Goal: Register for event/course: Sign up to attend an event or enroll in a course

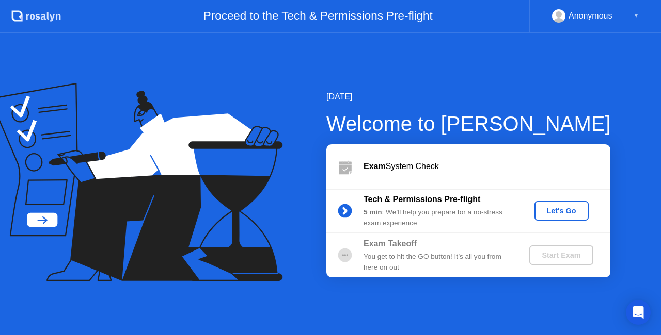
click at [556, 210] on div "Let's Go" at bounding box center [561, 211] width 46 height 8
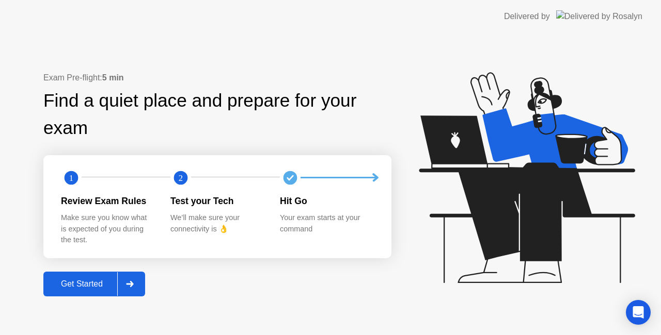
click at [91, 282] on div "Get Started" at bounding box center [81, 284] width 71 height 9
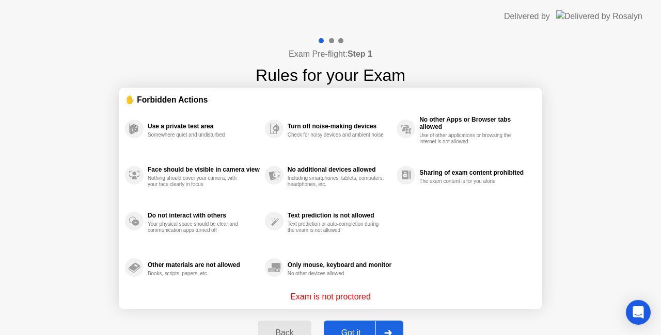
click at [359, 331] on div "Got it" at bounding box center [351, 333] width 49 height 9
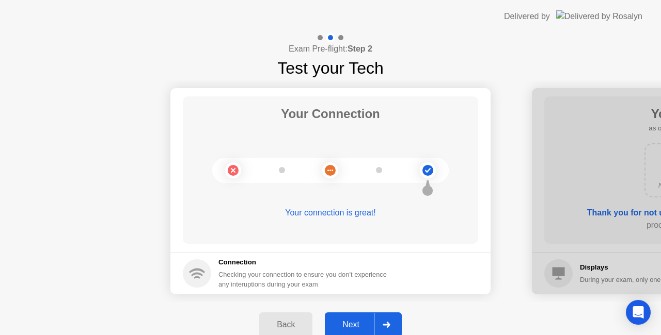
click at [362, 322] on div "Next" at bounding box center [351, 324] width 46 height 9
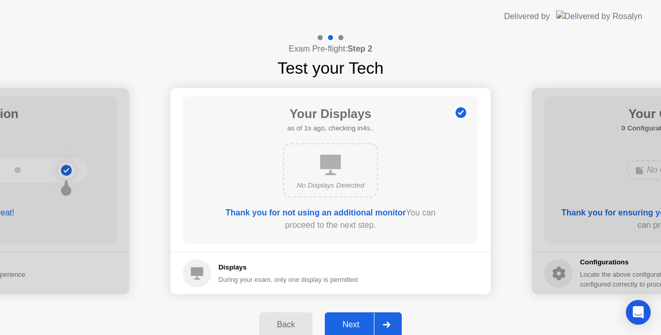
click at [359, 325] on div "Next" at bounding box center [351, 324] width 46 height 9
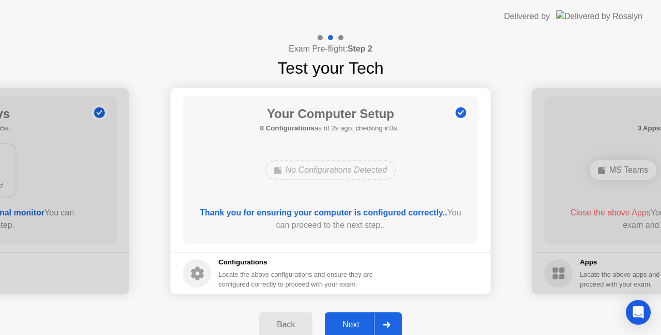
click at [353, 326] on div "Next" at bounding box center [351, 324] width 46 height 9
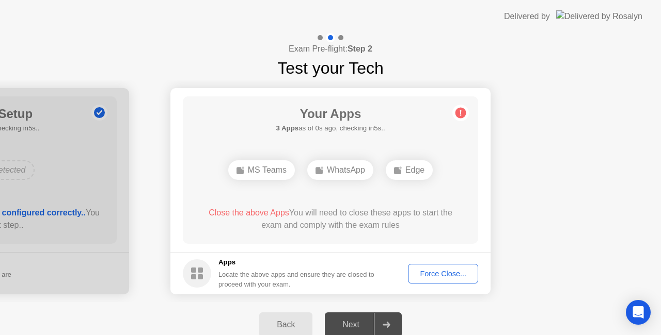
click at [451, 277] on div "Force Close..." at bounding box center [442, 274] width 63 height 8
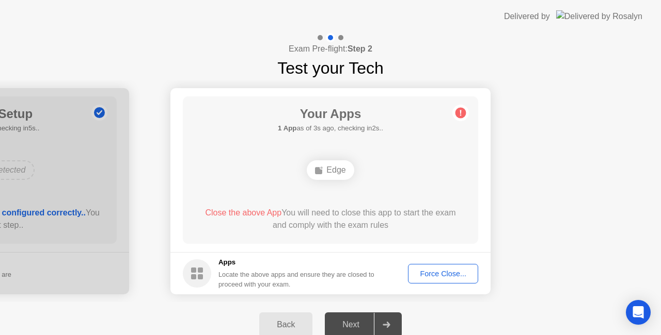
click at [443, 275] on div "Force Close..." at bounding box center [442, 274] width 63 height 8
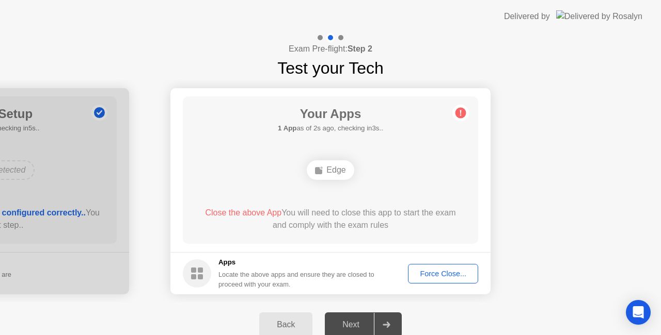
click at [460, 117] on circle at bounding box center [460, 113] width 11 height 11
click at [324, 169] on div "Edge" at bounding box center [330, 171] width 47 height 20
click at [429, 271] on div "Force Close..." at bounding box center [442, 274] width 63 height 8
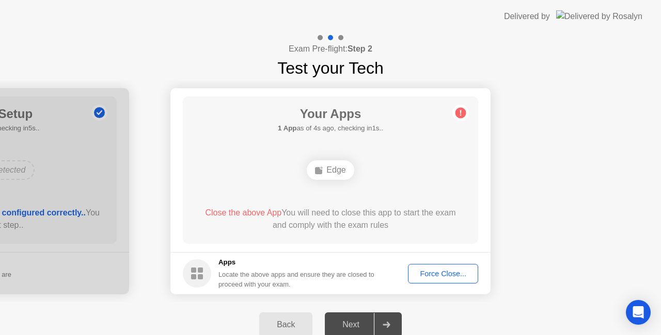
click at [417, 173] on div "Edge" at bounding box center [330, 170] width 236 height 28
click at [334, 170] on div "Edge" at bounding box center [330, 171] width 47 height 20
click at [429, 271] on div "Force Close..." at bounding box center [442, 274] width 63 height 8
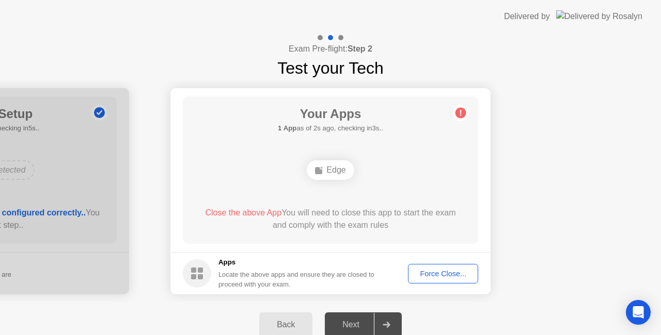
click at [353, 323] on div "Next" at bounding box center [351, 324] width 46 height 9
click at [430, 274] on div "Force Close..." at bounding box center [442, 274] width 63 height 8
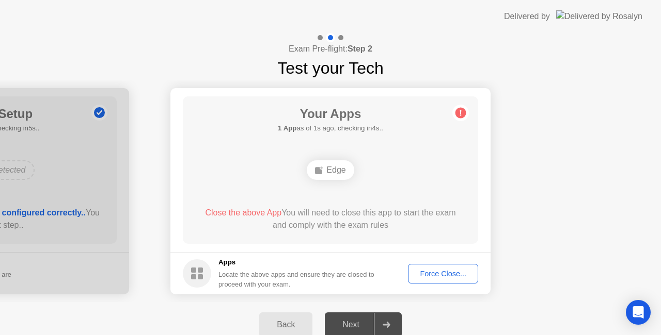
click at [332, 169] on div "Edge" at bounding box center [330, 171] width 47 height 20
click at [462, 114] on circle at bounding box center [460, 113] width 11 height 11
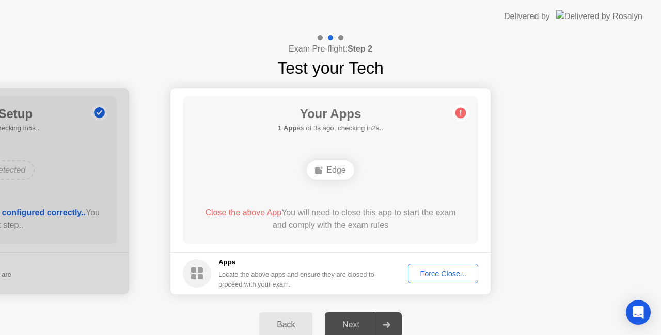
click at [342, 125] on h5 "1 App as of 3s ago, checking in2s.." at bounding box center [330, 128] width 105 height 10
click at [327, 183] on div "Edge" at bounding box center [330, 170] width 236 height 28
click at [255, 213] on span "Close the above App" at bounding box center [243, 213] width 76 height 9
click at [235, 214] on span "Close the above App" at bounding box center [243, 213] width 76 height 9
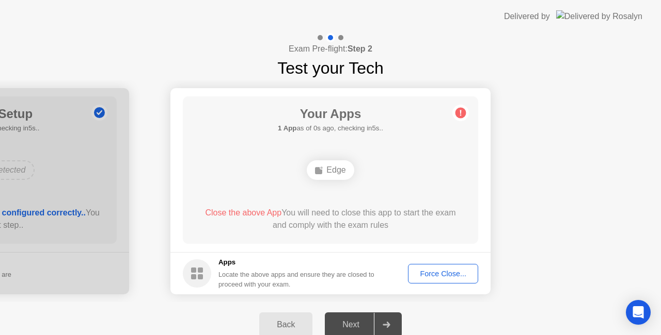
click at [235, 214] on span "Close the above App" at bounding box center [243, 213] width 76 height 9
click at [211, 126] on div "Your Apps Searching for disallowed apps... Edge Close the above App You will ne…" at bounding box center [330, 171] width 295 height 148
click at [336, 175] on div "Edge" at bounding box center [330, 171] width 47 height 20
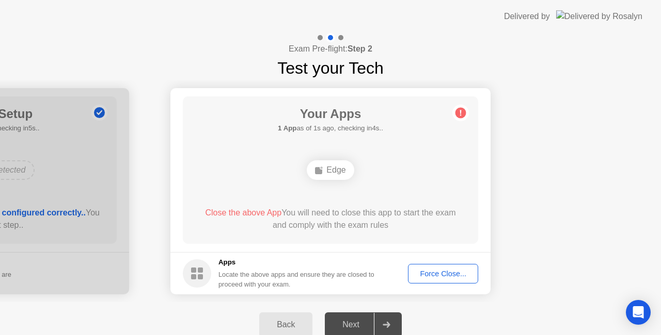
click at [336, 175] on div "Edge" at bounding box center [330, 171] width 47 height 20
click at [319, 224] on div "Close the above App You will need to close this app to start the exam and compl…" at bounding box center [331, 219] width 266 height 25
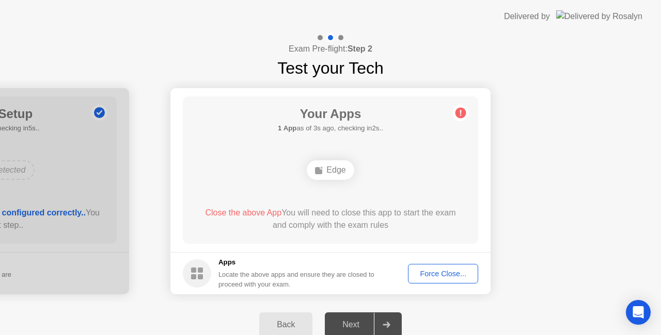
click at [447, 271] on div "Force Close..." at bounding box center [442, 274] width 63 height 8
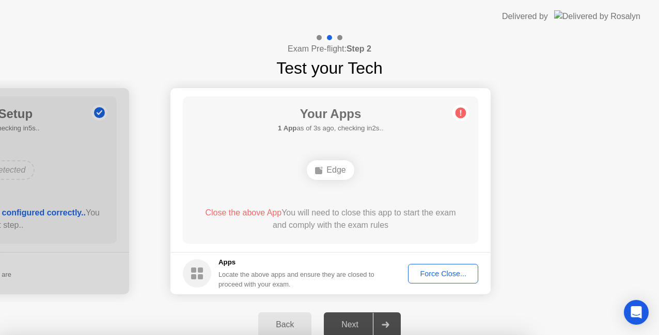
click at [447, 335] on div at bounding box center [329, 335] width 659 height 0
click at [438, 335] on div at bounding box center [329, 335] width 659 height 0
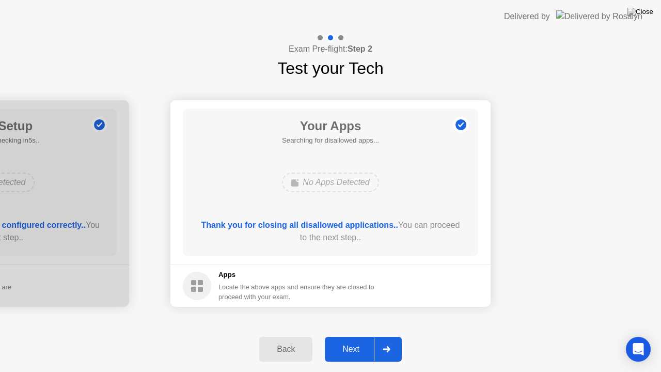
click at [364, 335] on div "Next" at bounding box center [351, 348] width 46 height 9
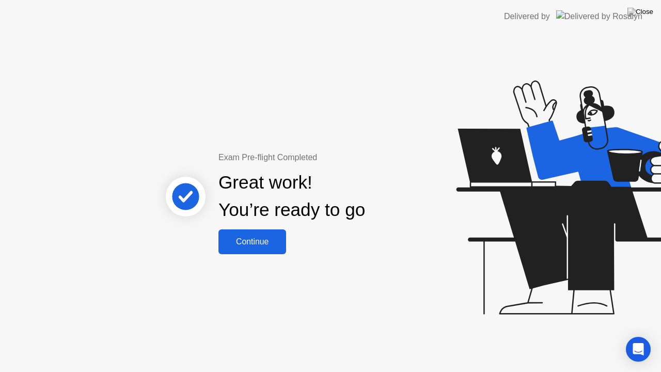
click at [264, 239] on div "Continue" at bounding box center [251, 241] width 61 height 9
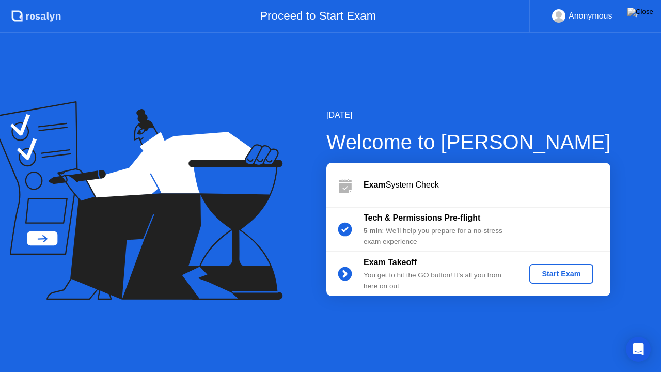
click at [551, 275] on div "Start Exam" at bounding box center [560, 273] width 55 height 8
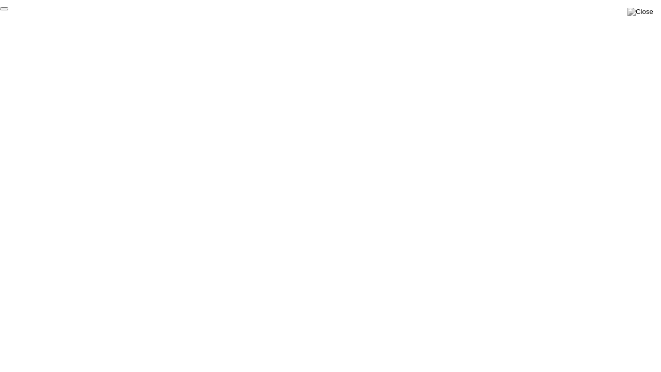
click div "End Proctoring Session"
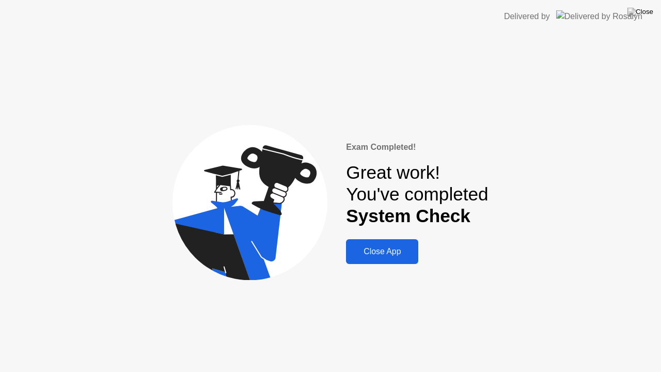
click at [378, 254] on div "Close App" at bounding box center [382, 251] width 66 height 9
